Goal: Navigation & Orientation: Understand site structure

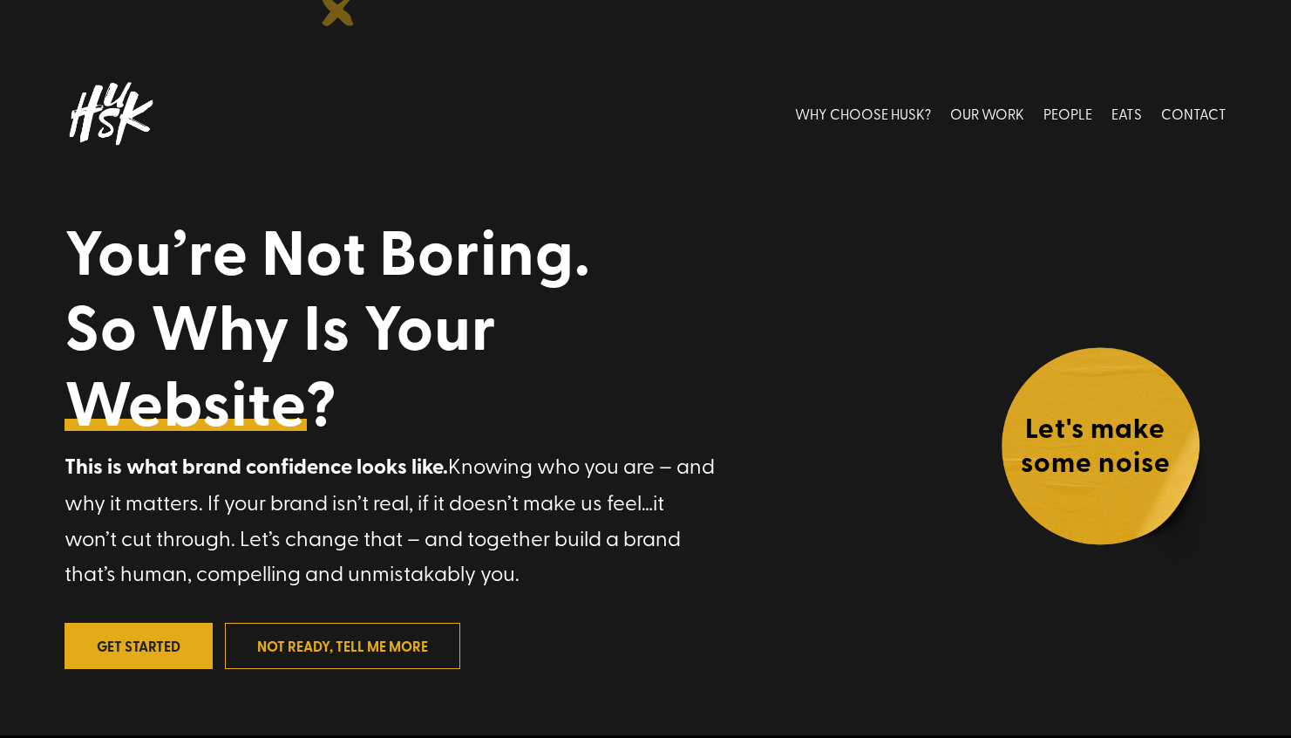
scroll to position [3, 0]
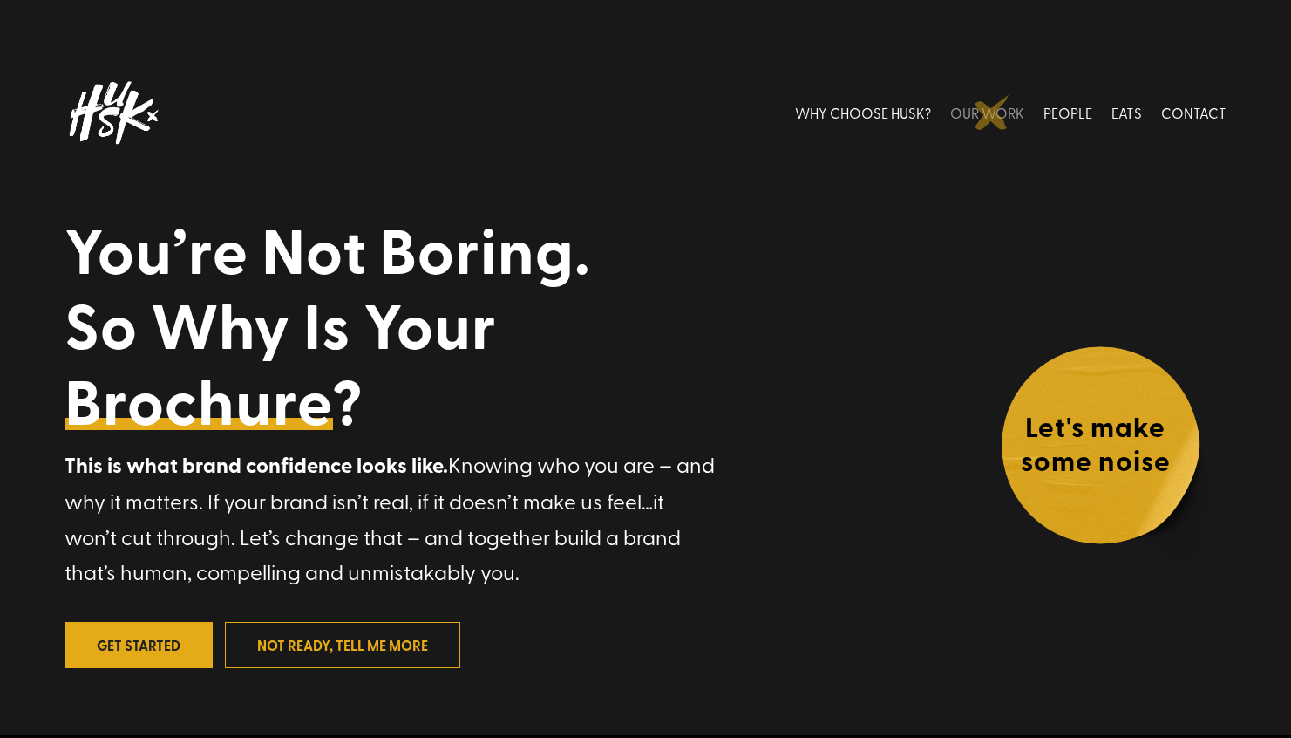
click at [992, 112] on link "OUR WORK" at bounding box center [987, 113] width 74 height 78
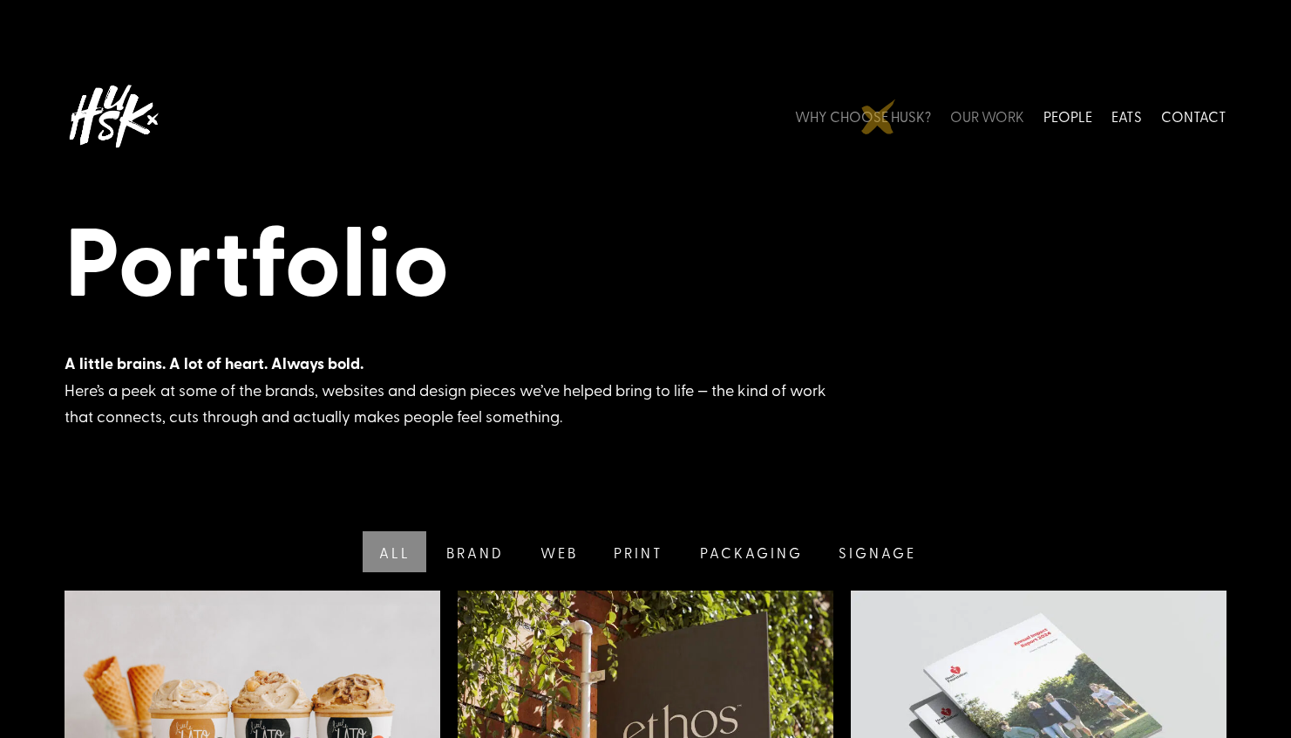
click at [877, 115] on link "WHY CHOOSE HUSK?" at bounding box center [863, 117] width 136 height 78
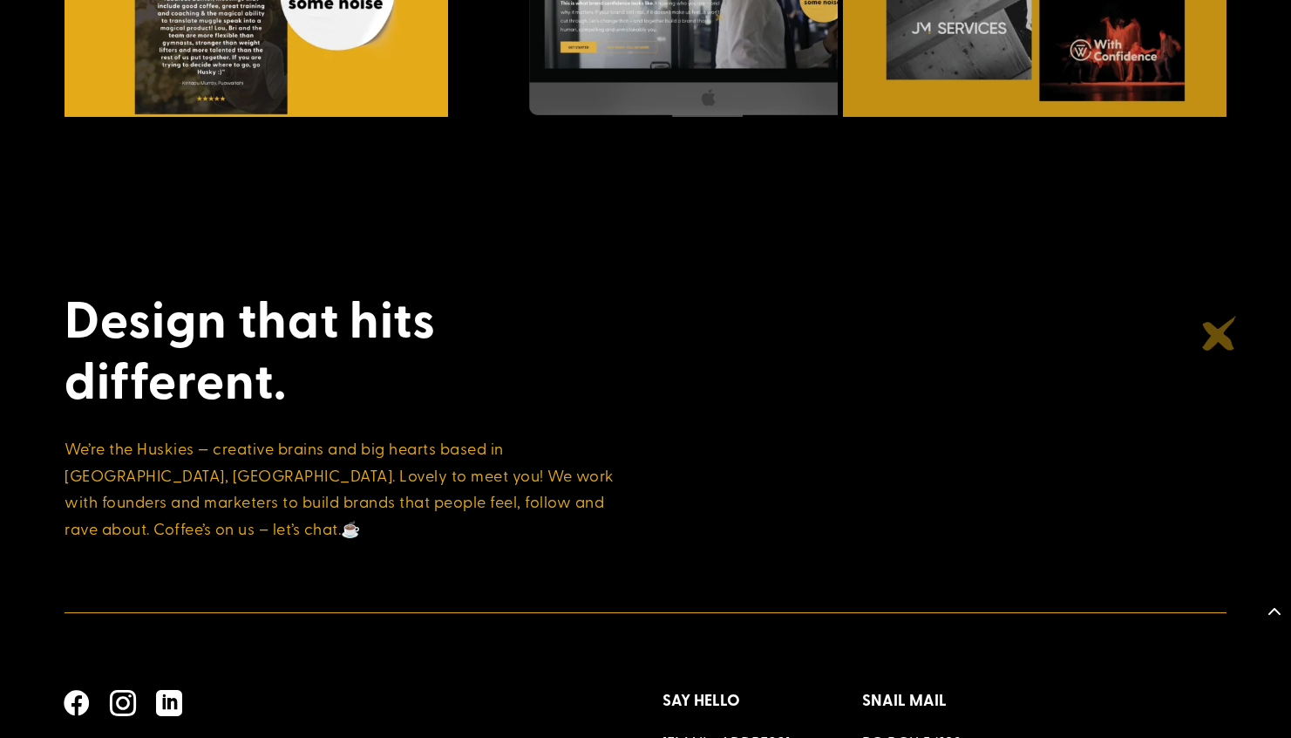
scroll to position [6460, 0]
